Goal: Task Accomplishment & Management: Manage account settings

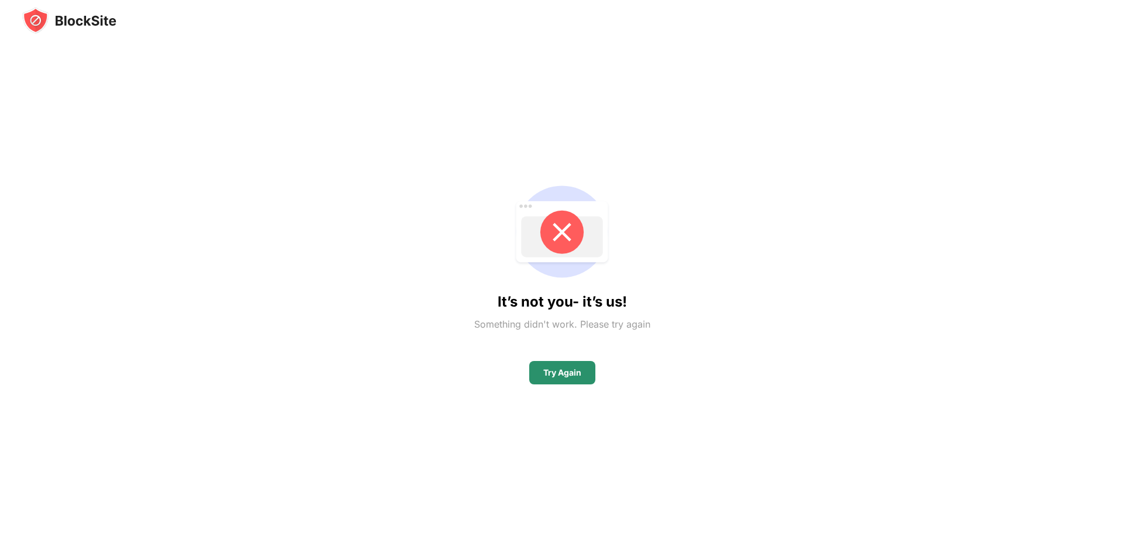
click at [578, 378] on div "Try Again" at bounding box center [562, 372] width 66 height 23
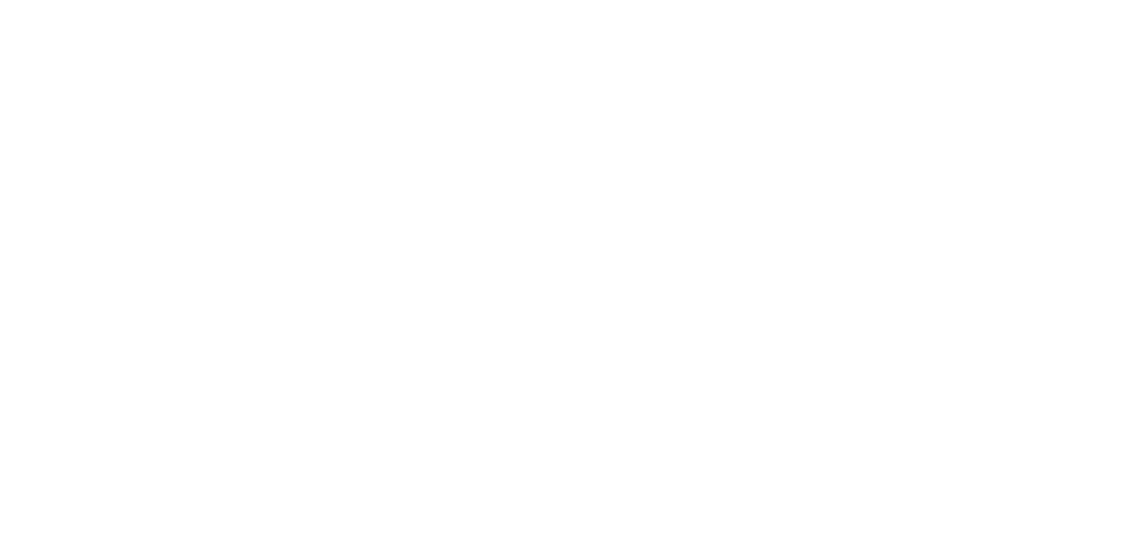
click at [578, 5] on html at bounding box center [562, 2] width 1124 height 5
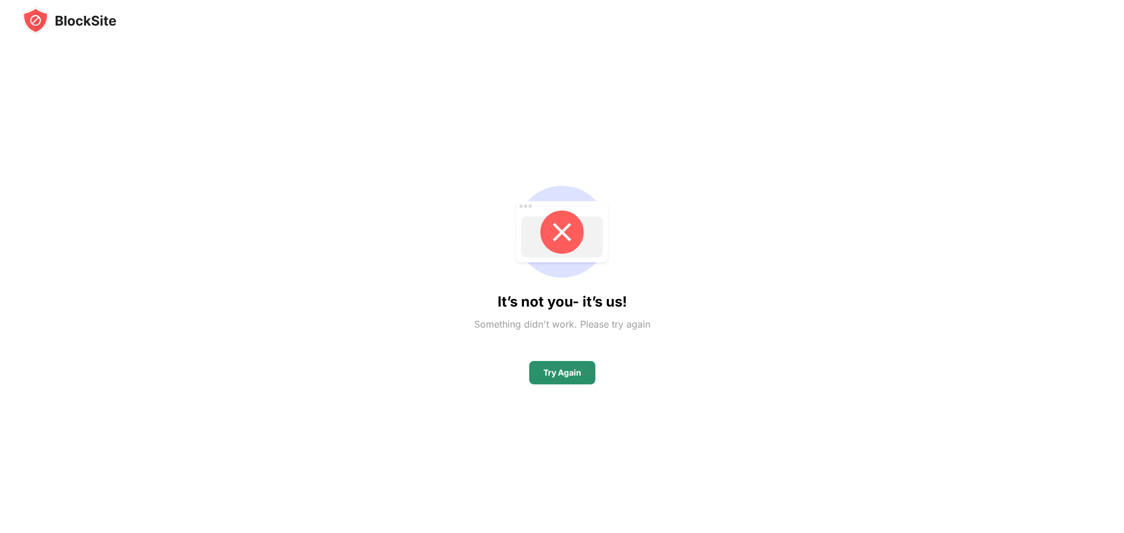
click at [575, 370] on div "Try Again" at bounding box center [562, 372] width 38 height 9
